Goal: Task Accomplishment & Management: Manage account settings

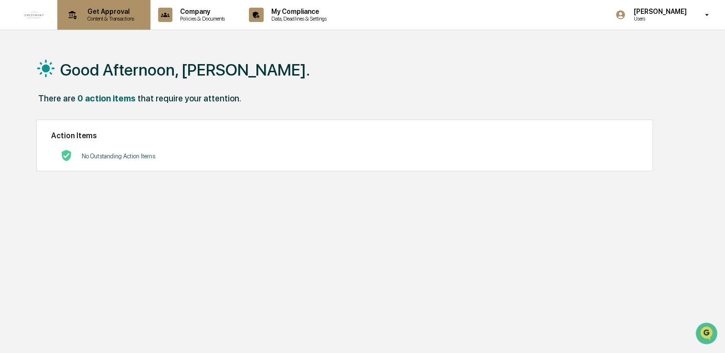
click at [82, 15] on p "Get Approval" at bounding box center [109, 12] width 59 height 8
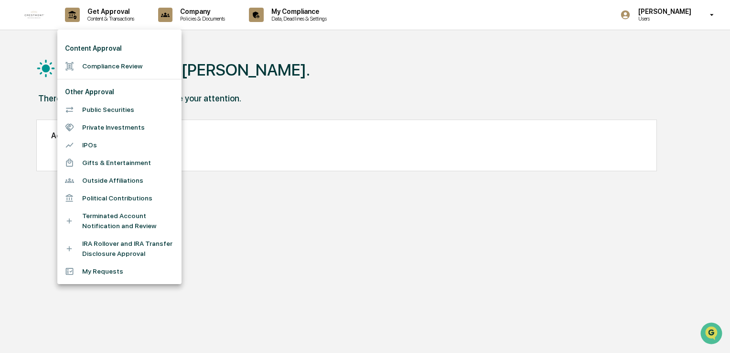
click at [197, 14] on div at bounding box center [365, 176] width 730 height 353
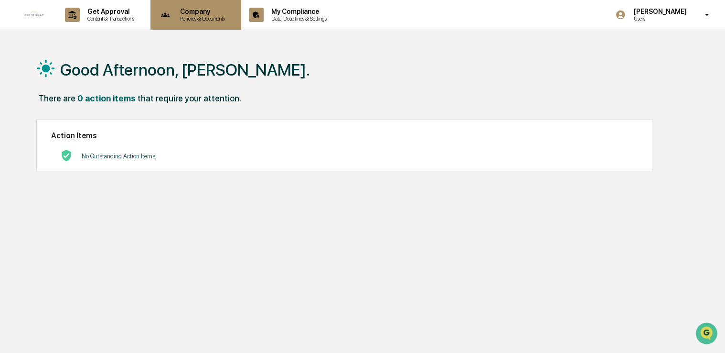
click at [230, 20] on p "Policies & Documents" at bounding box center [201, 18] width 57 height 7
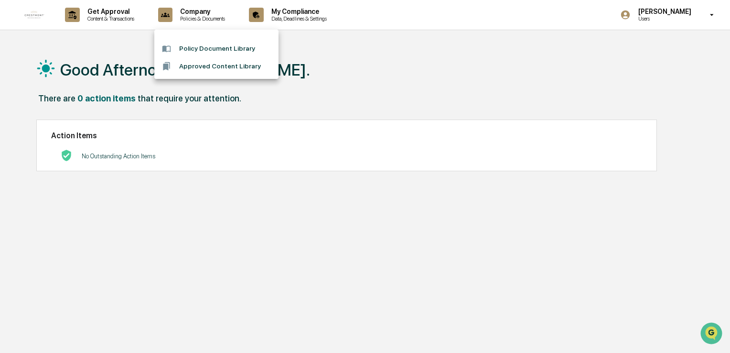
click at [117, 20] on div at bounding box center [365, 176] width 730 height 353
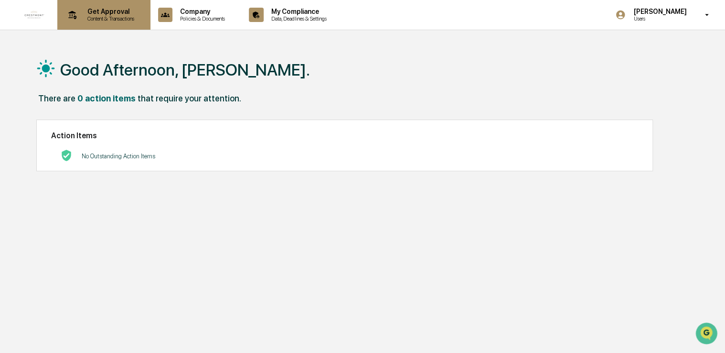
click at [104, 18] on p "Content & Transactions" at bounding box center [109, 18] width 59 height 7
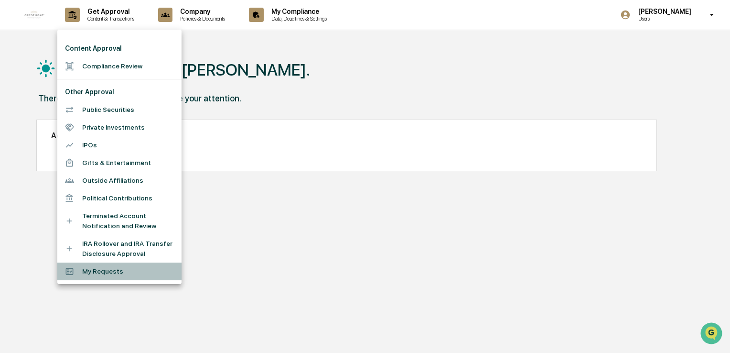
click at [103, 268] on li "My Requests" at bounding box center [119, 271] width 124 height 18
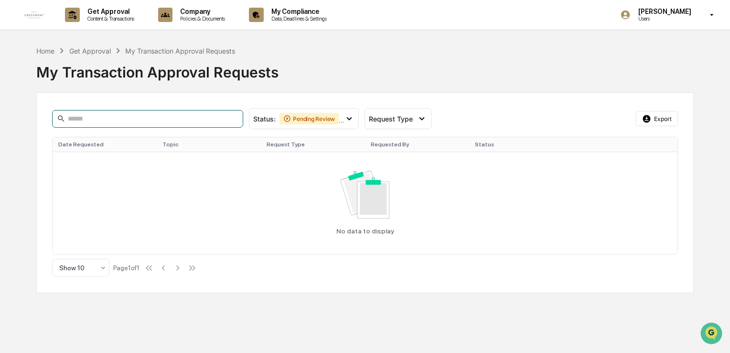
click at [158, 119] on input at bounding box center [147, 119] width 191 height 18
click at [96, 51] on div "Get Approval" at bounding box center [90, 51] width 42 height 8
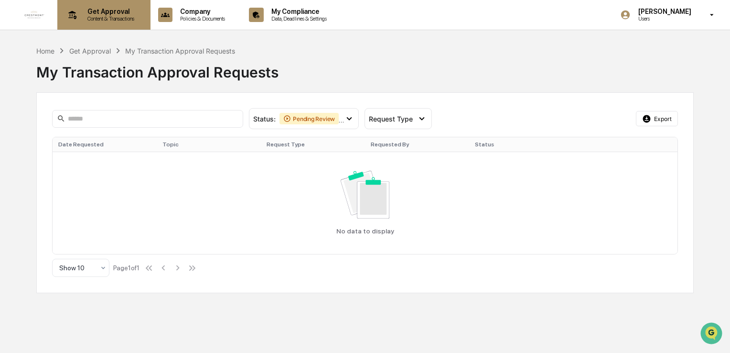
click at [94, 6] on div "Get Approval Content & Transactions" at bounding box center [103, 15] width 84 height 30
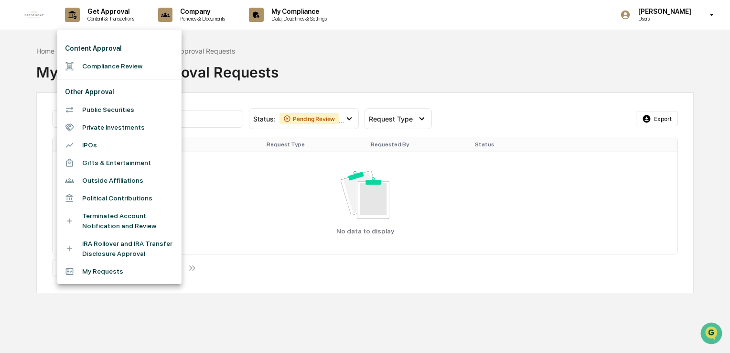
click at [678, 18] on div at bounding box center [365, 176] width 730 height 353
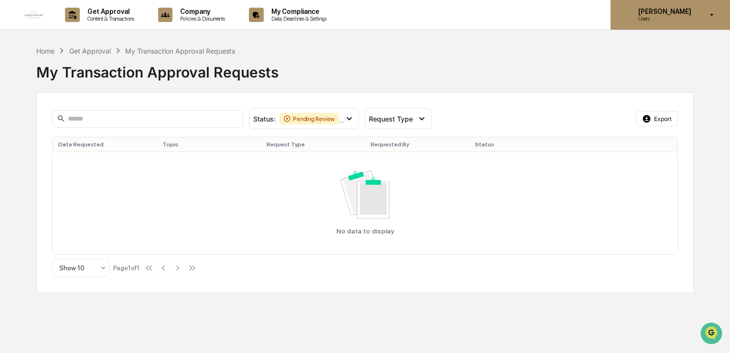
click at [666, 13] on p "[PERSON_NAME]" at bounding box center [663, 12] width 65 height 8
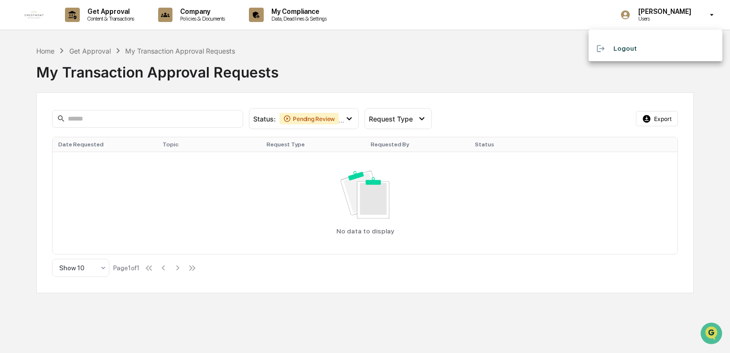
click at [534, 52] on div at bounding box center [365, 176] width 730 height 353
